Goal: Transaction & Acquisition: Download file/media

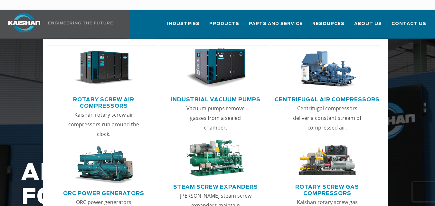
click at [101, 94] on link "Rotary Screw Air Compressors" at bounding box center [104, 102] width 106 height 16
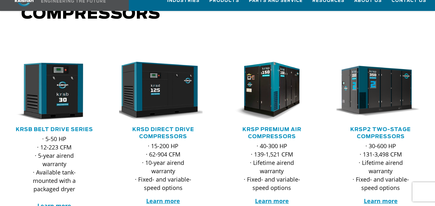
scroll to position [120, 0]
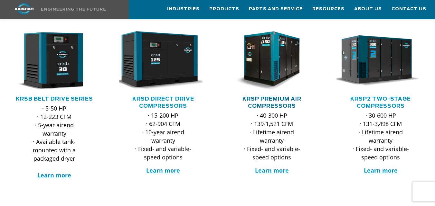
click at [275, 97] on link "KRSP Premium Air Compressors" at bounding box center [272, 103] width 59 height 12
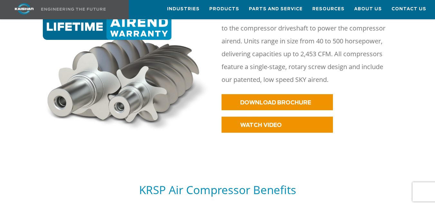
scroll to position [283, 0]
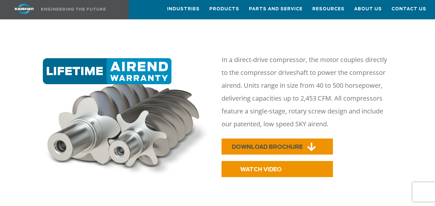
click at [286, 145] on span "DOWNLOAD BROCHURE" at bounding box center [267, 147] width 71 height 5
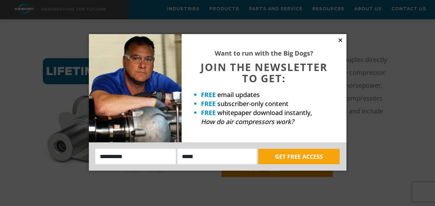
click at [341, 39] on icon at bounding box center [341, 40] width 6 height 6
